Goal: Find specific page/section: Find specific page/section

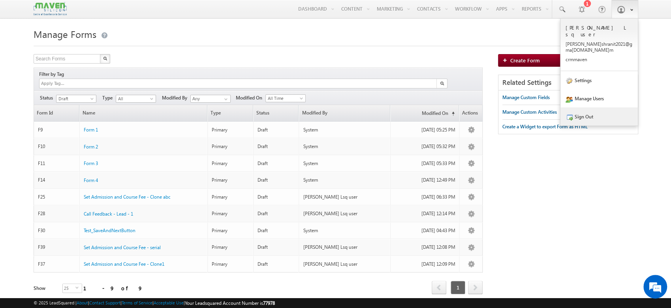
click at [585, 107] on link "Sign Out" at bounding box center [599, 116] width 77 height 18
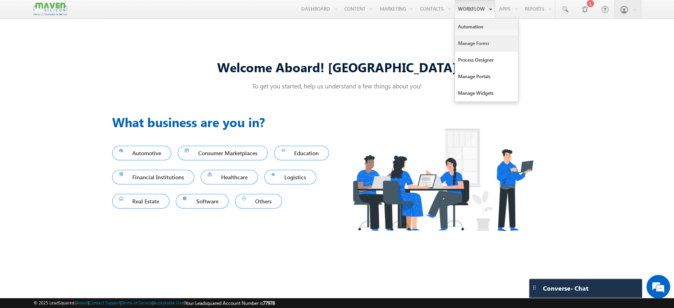
click at [473, 41] on link "Manage Forms" at bounding box center [486, 43] width 63 height 17
